Goal: Contribute content: Contribute content

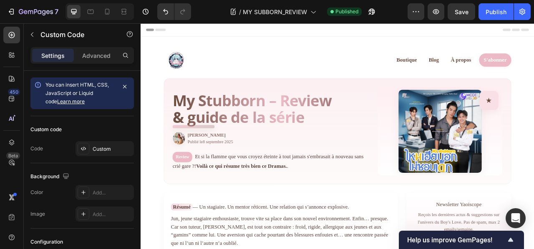
scroll to position [403, 0]
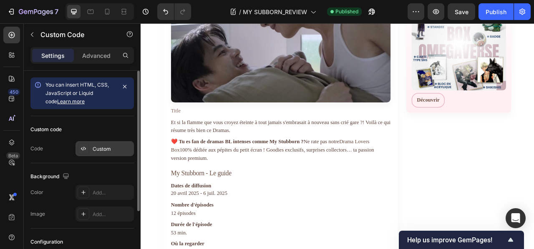
click at [104, 148] on div "Custom" at bounding box center [112, 149] width 39 height 8
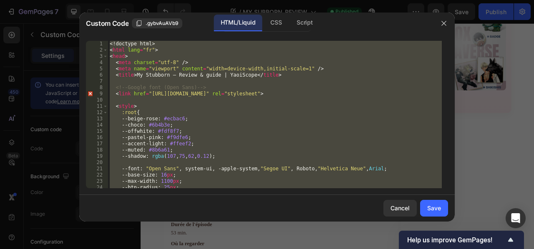
paste textarea
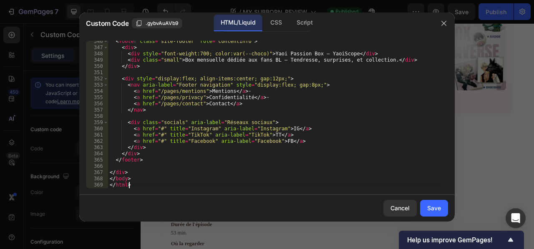
scroll to position [2497, 0]
click at [435, 207] on div "Save" at bounding box center [434, 208] width 14 height 9
type textarea "</body> </html>"
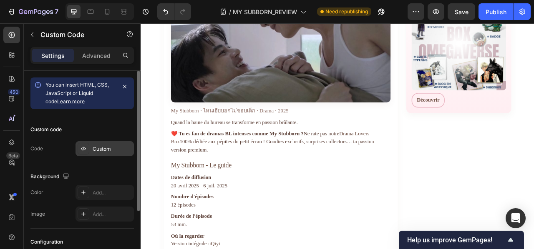
click at [98, 148] on div "Custom" at bounding box center [112, 149] width 39 height 8
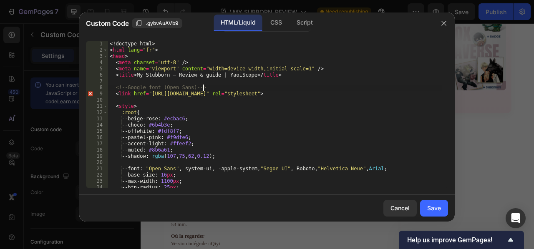
type textarea "</body> </html>"
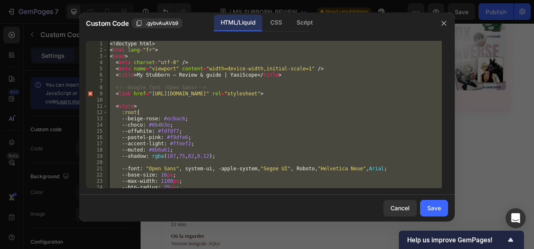
paste textarea
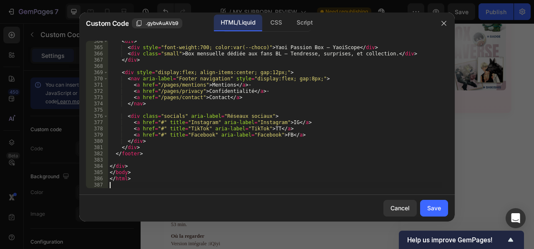
scroll to position [2597, 0]
click at [432, 205] on div "Save" at bounding box center [434, 208] width 14 height 9
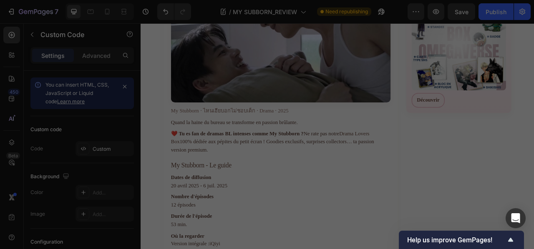
type textarea "</html>"
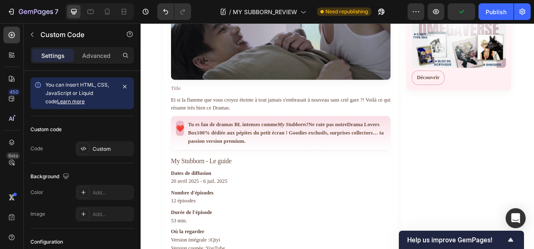
scroll to position [444, 0]
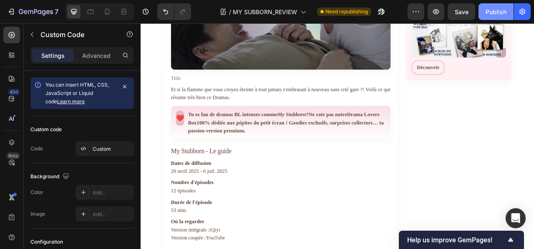
click at [491, 8] on div "Publish" at bounding box center [495, 12] width 21 height 9
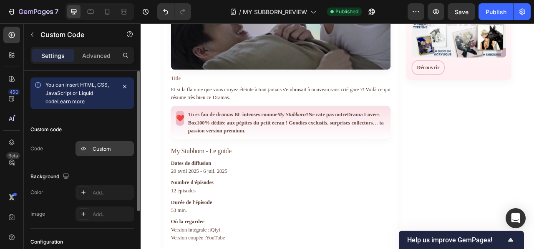
click at [113, 152] on div "Custom" at bounding box center [112, 149] width 39 height 8
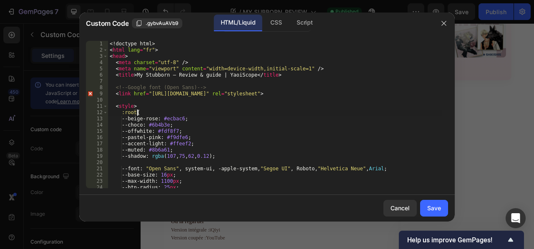
type textarea "</html>"
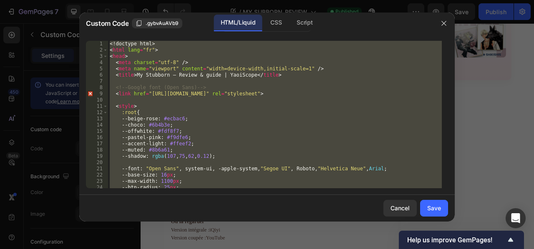
paste textarea
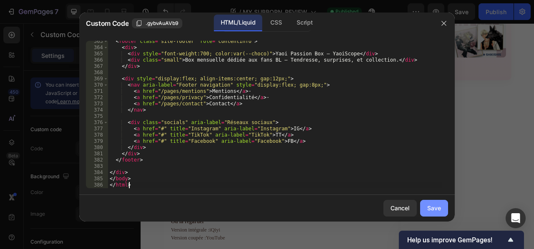
scroll to position [2585, 0]
click at [429, 210] on div "Save" at bounding box center [434, 208] width 14 height 9
type textarea "</body> </html>"
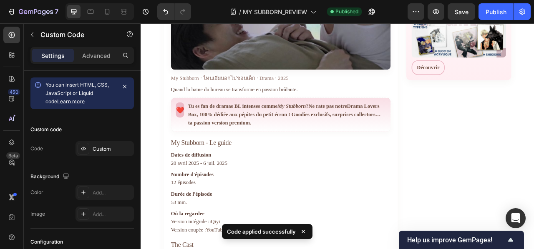
click at [351, 133] on em "My Stubborn" at bounding box center [332, 128] width 36 height 7
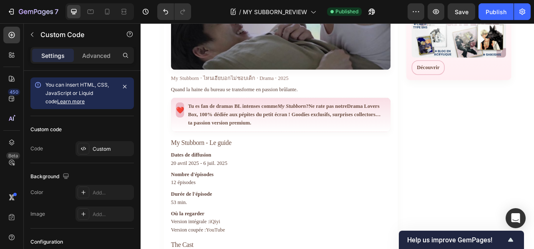
click at [244, 133] on strong "Tu es fan de dramas BL intenses comme My Stubborn ?" at bounding box center [277, 128] width 153 height 7
click at [222, 143] on link "Drama Lovers Box" at bounding box center [322, 134] width 243 height 18
click at [246, 143] on link "Drama Lovers Box" at bounding box center [322, 134] width 243 height 18
click at [243, 143] on link "Drama Lovers Box" at bounding box center [322, 134] width 243 height 18
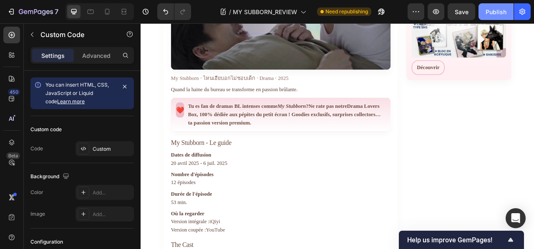
click at [487, 9] on div "Publish" at bounding box center [495, 12] width 21 height 9
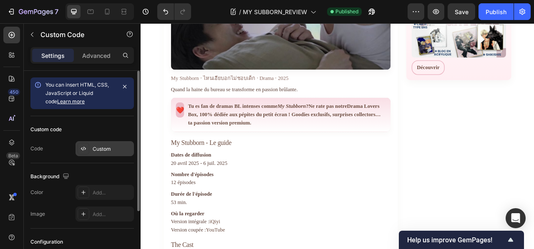
click at [109, 147] on div "Custom" at bounding box center [112, 149] width 39 height 8
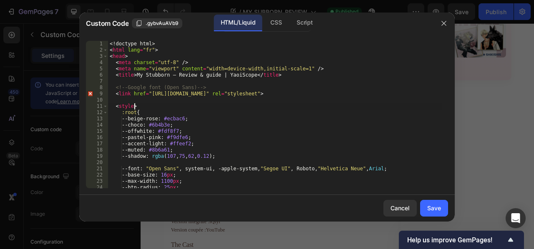
type textarea "</body> </html>"
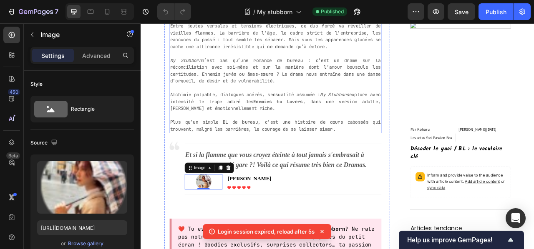
scroll to position [58, 0]
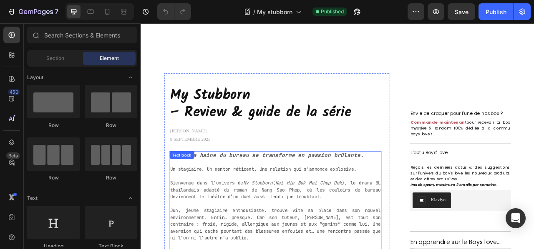
scroll to position [208, 0]
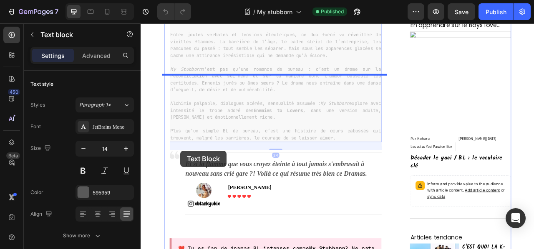
drag, startPoint x: 419, startPoint y: 190, endPoint x: 192, endPoint y: 185, distance: 226.8
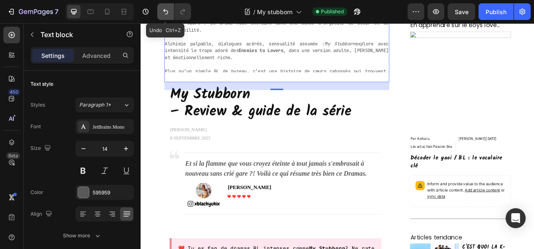
click at [162, 10] on icon "Undo/Redo" at bounding box center [165, 12] width 8 height 8
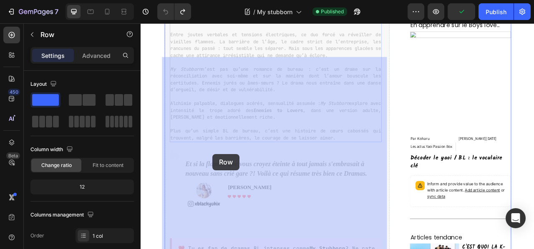
drag, startPoint x: 172, startPoint y: 192, endPoint x: 176, endPoint y: 192, distance: 4.2
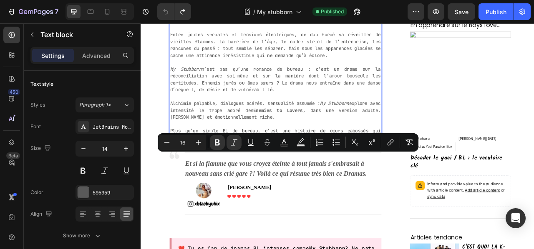
drag, startPoint x: 414, startPoint y: 194, endPoint x: 204, endPoint y: 195, distance: 209.3
copy strong "Quand la haine du bureau se transforme en passion brûlante."
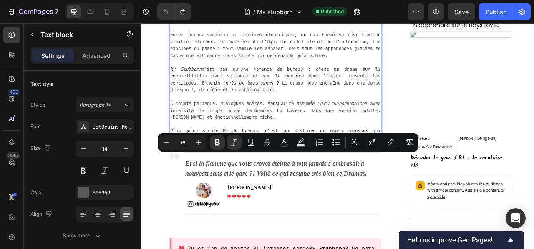
copy strong "Quand la haine du bureau se transforme en passion brûlante."
